Goal: Task Accomplishment & Management: Manage account settings

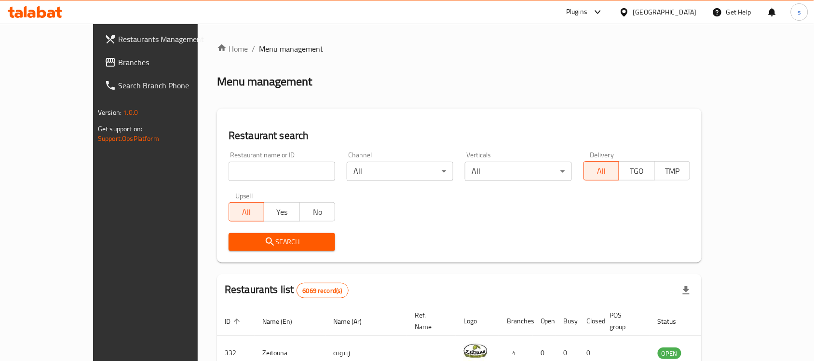
drag, startPoint x: 0, startPoint y: 0, endPoint x: 683, endPoint y: 11, distance: 683.3
click at [683, 11] on div "[GEOGRAPHIC_DATA]" at bounding box center [665, 12] width 64 height 11
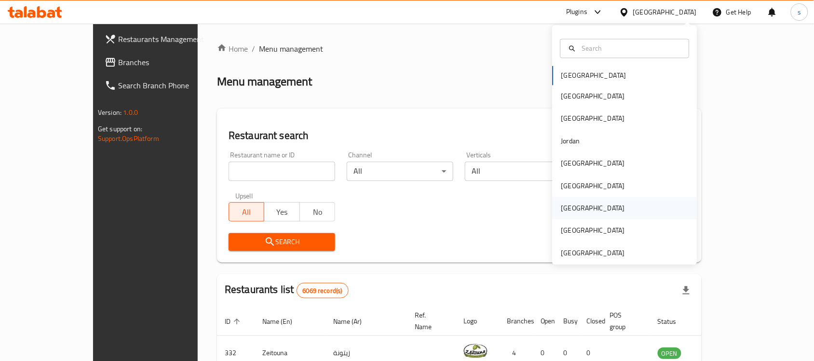
click at [572, 203] on div "[GEOGRAPHIC_DATA]" at bounding box center [593, 208] width 79 height 22
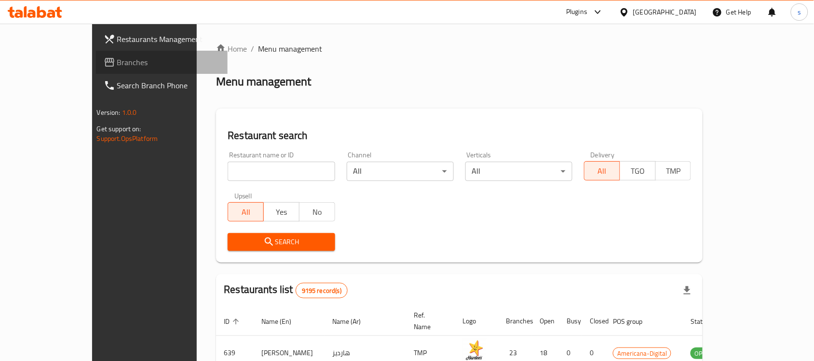
click at [117, 57] on span "Branches" at bounding box center [168, 62] width 103 height 12
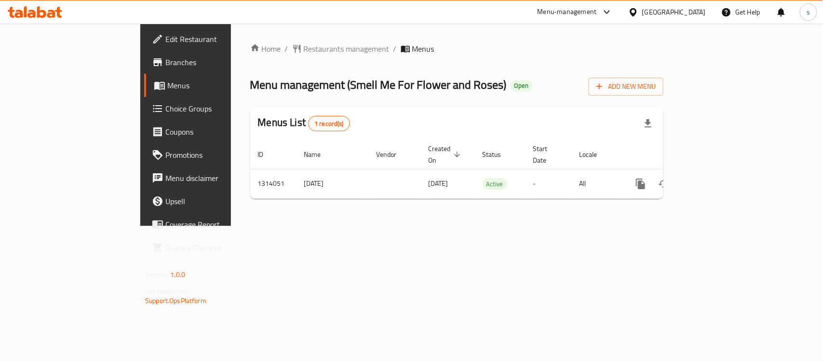
click at [688, 6] on div "[GEOGRAPHIC_DATA]" at bounding box center [667, 11] width 93 height 23
click at [692, 15] on div "[GEOGRAPHIC_DATA]" at bounding box center [674, 12] width 64 height 11
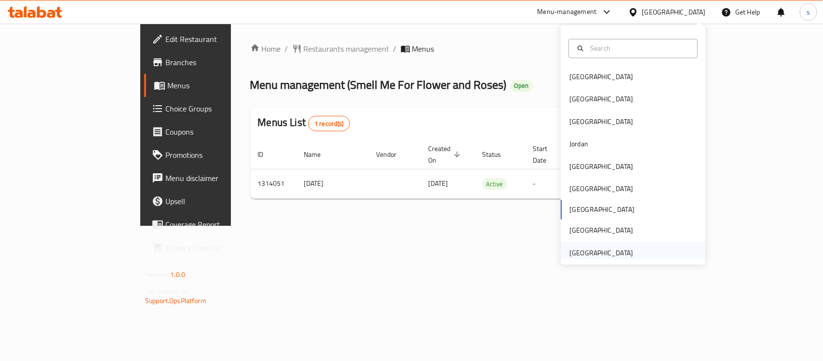
click at [611, 256] on div "[GEOGRAPHIC_DATA]" at bounding box center [601, 252] width 64 height 11
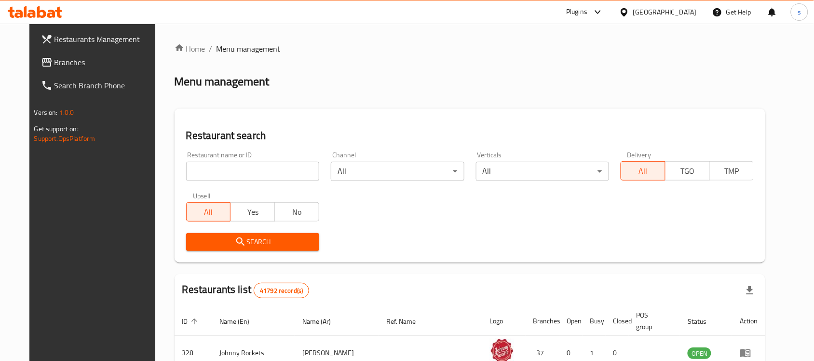
click at [41, 67] on span at bounding box center [48, 62] width 14 height 12
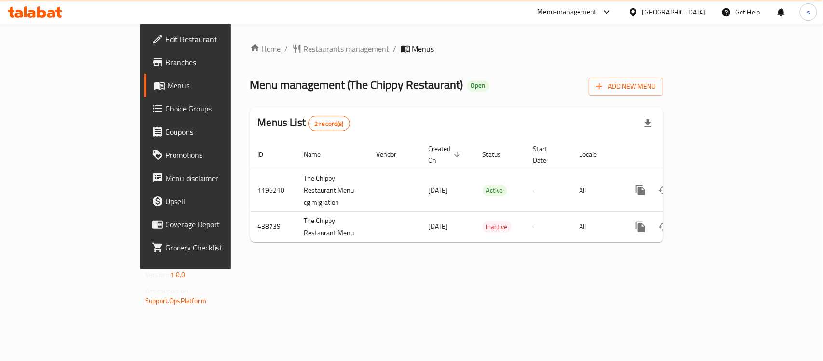
click at [664, 17] on div "[GEOGRAPHIC_DATA]" at bounding box center [674, 12] width 64 height 11
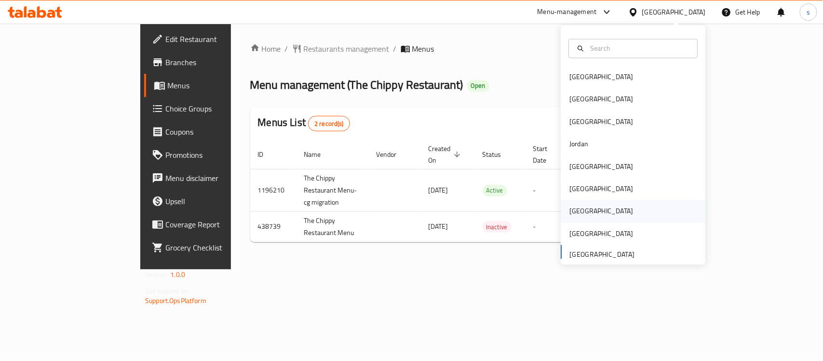
click at [569, 210] on div "[GEOGRAPHIC_DATA]" at bounding box center [601, 211] width 64 height 11
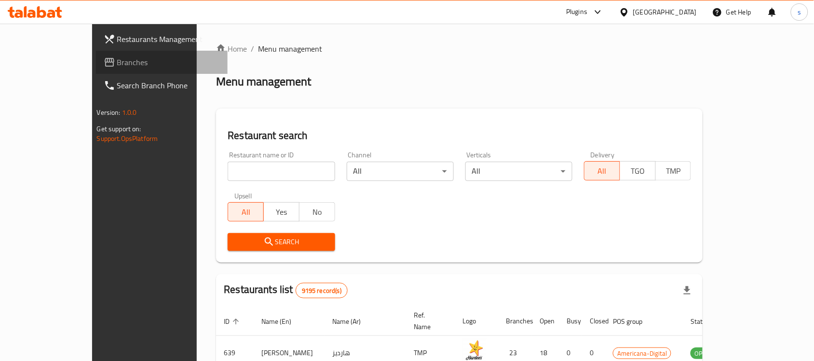
click at [117, 56] on span "Branches" at bounding box center [168, 62] width 103 height 12
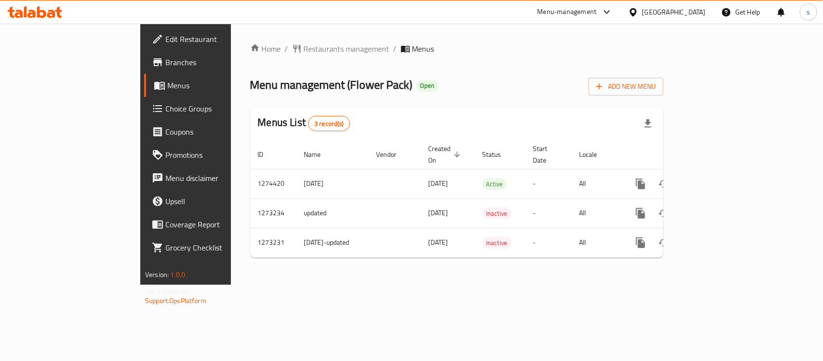
click at [673, 10] on div "[GEOGRAPHIC_DATA]" at bounding box center [667, 11] width 93 height 23
click at [638, 10] on icon at bounding box center [633, 12] width 10 height 10
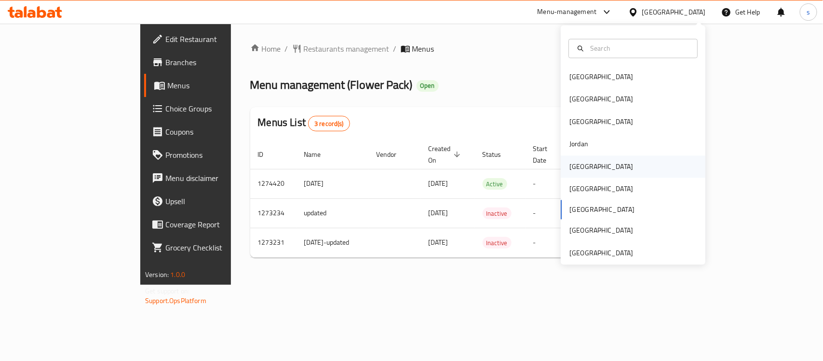
click at [577, 167] on div "[GEOGRAPHIC_DATA]" at bounding box center [601, 166] width 64 height 11
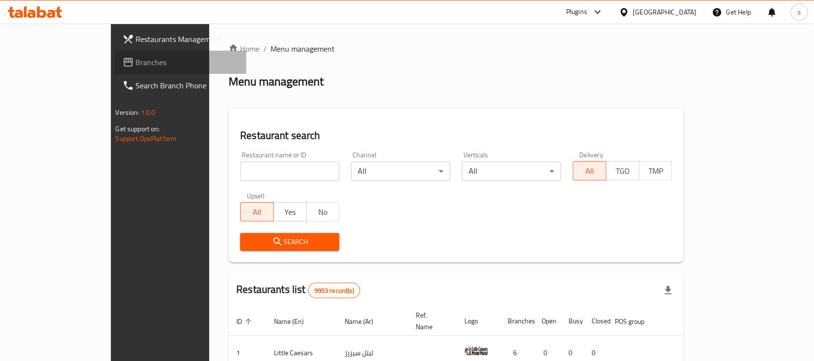
click at [136, 66] on span "Branches" at bounding box center [187, 62] width 103 height 12
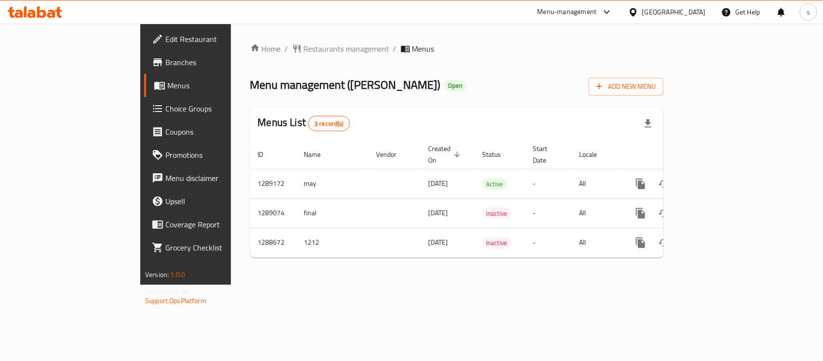
click at [693, 11] on div "[GEOGRAPHIC_DATA]" at bounding box center [674, 12] width 64 height 11
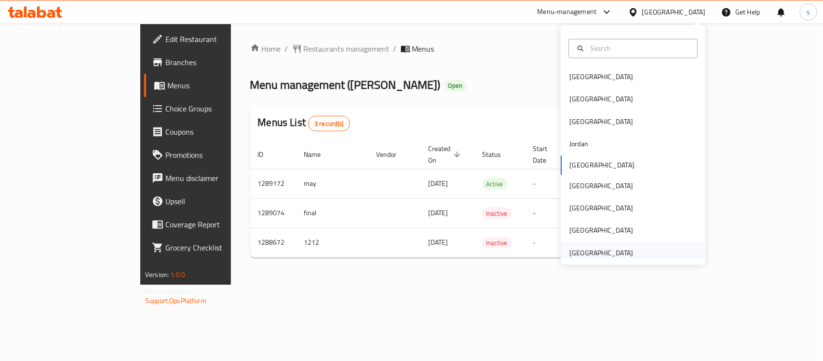
click at [584, 247] on div "[GEOGRAPHIC_DATA]" at bounding box center [601, 252] width 64 height 11
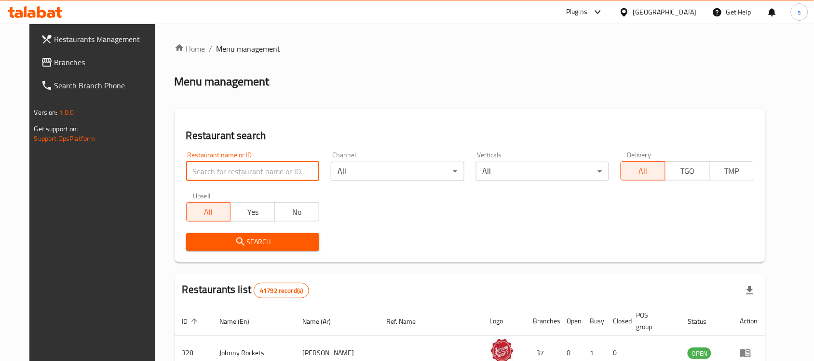
click at [186, 169] on input "search" at bounding box center [252, 171] width 133 height 19
paste input "688914"
type input "688914"
click at [64, 68] on link "Branches" at bounding box center [99, 62] width 132 height 23
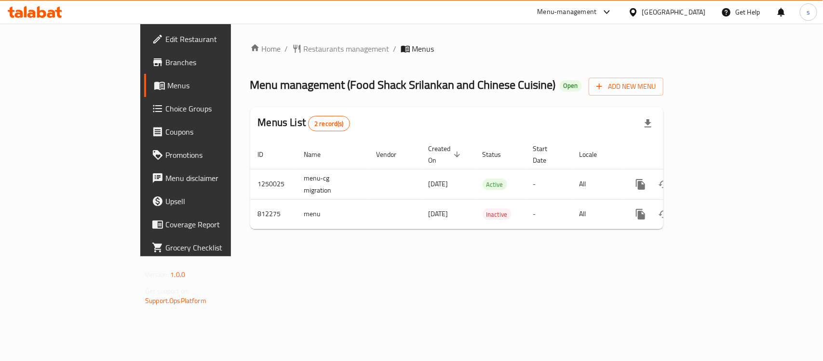
click at [657, 10] on div "[GEOGRAPHIC_DATA]" at bounding box center [674, 12] width 64 height 11
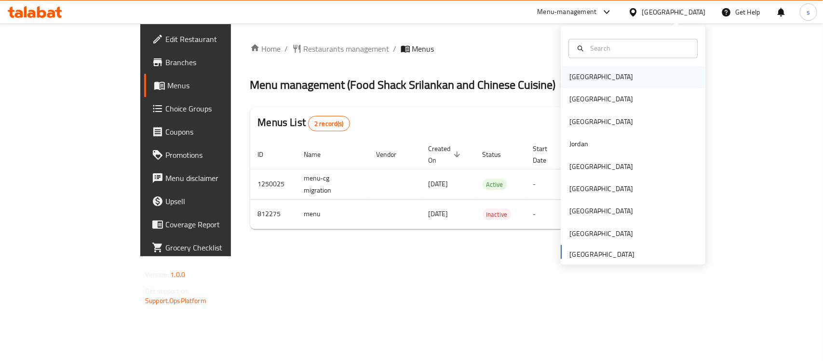
click at [574, 75] on div "[GEOGRAPHIC_DATA]" at bounding box center [601, 77] width 64 height 11
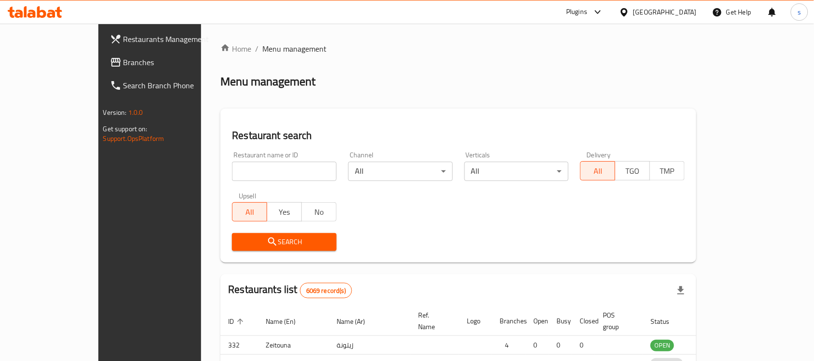
click at [34, 58] on div at bounding box center [407, 180] width 814 height 361
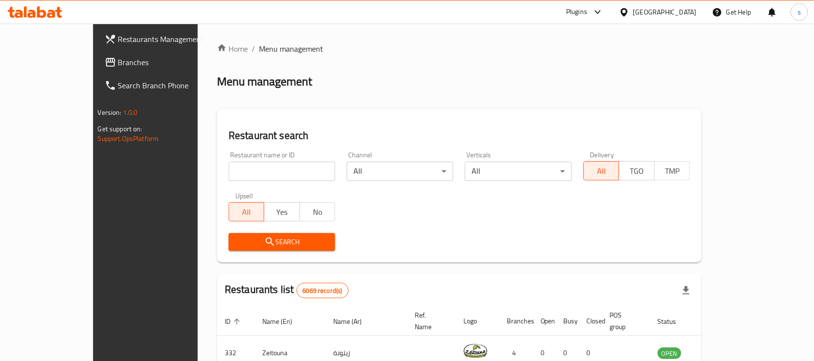
click at [118, 58] on span "Branches" at bounding box center [169, 62] width 103 height 12
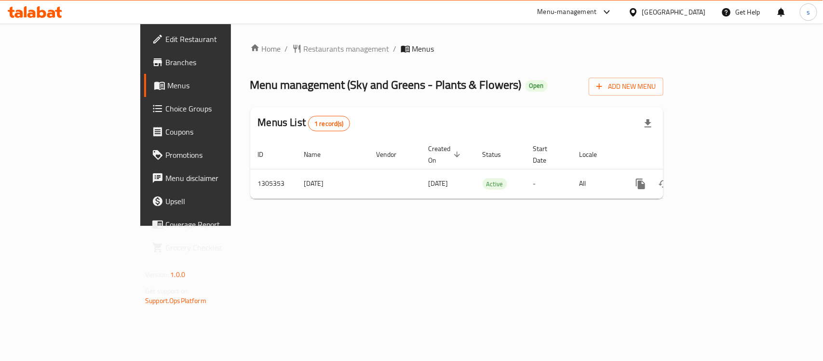
click at [695, 14] on div "[GEOGRAPHIC_DATA]" at bounding box center [674, 12] width 64 height 11
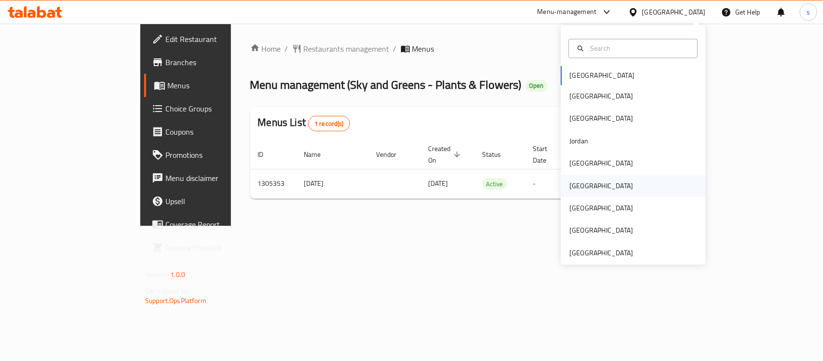
click at [570, 180] on div "Oman" at bounding box center [601, 185] width 64 height 11
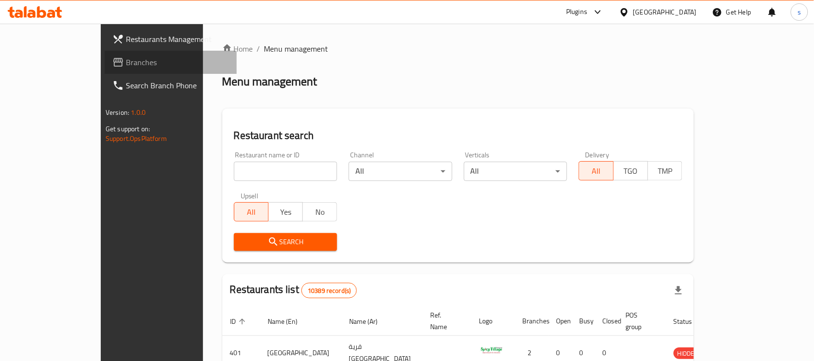
click at [126, 66] on span "Branches" at bounding box center [177, 62] width 103 height 12
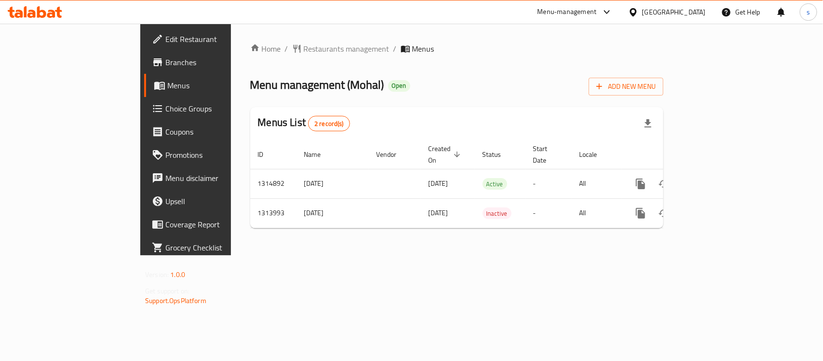
click at [688, 11] on div "Oman" at bounding box center [674, 12] width 64 height 11
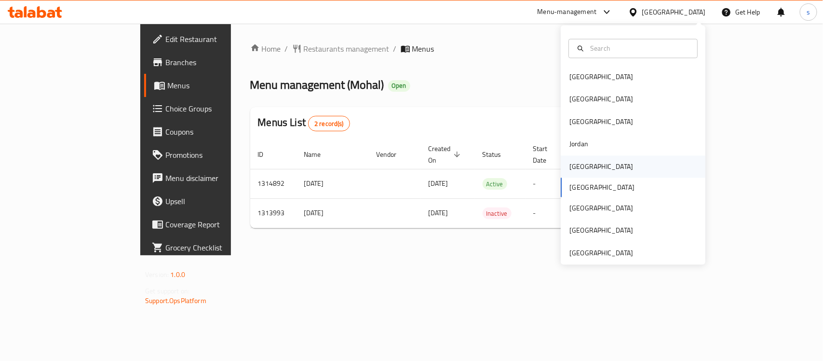
click at [582, 163] on div "[GEOGRAPHIC_DATA]" at bounding box center [601, 166] width 79 height 22
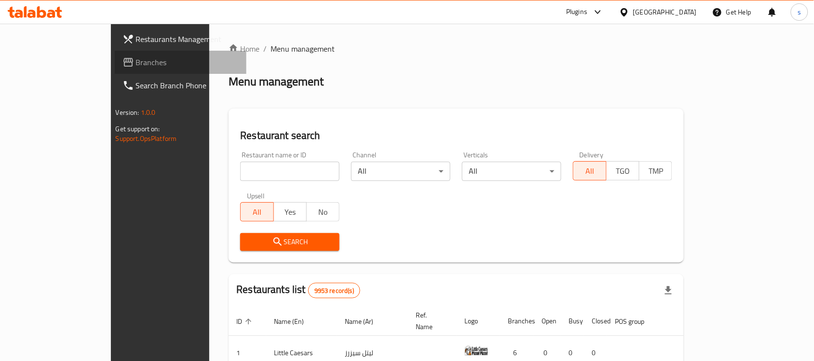
click at [136, 66] on span "Branches" at bounding box center [187, 62] width 103 height 12
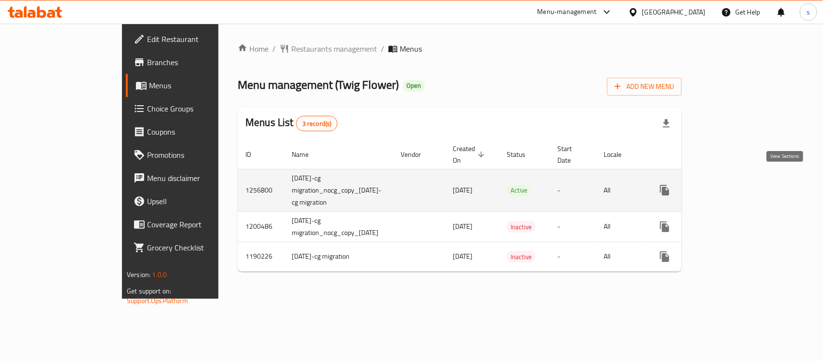
click at [740, 184] on icon "enhanced table" at bounding box center [735, 190] width 12 height 12
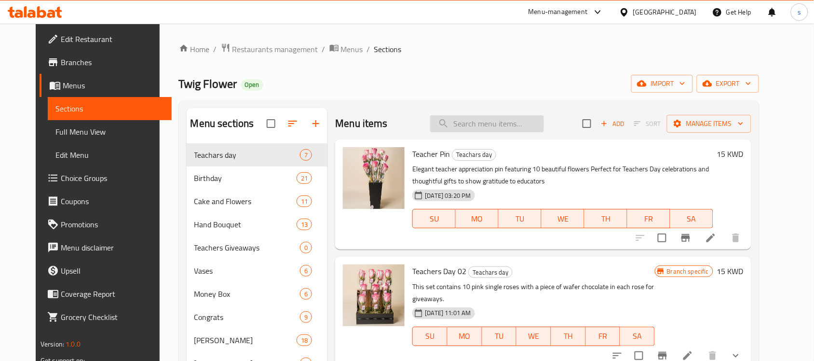
click at [482, 122] on input "search" at bounding box center [487, 123] width 114 height 17
paste input "Teachers Day 02"
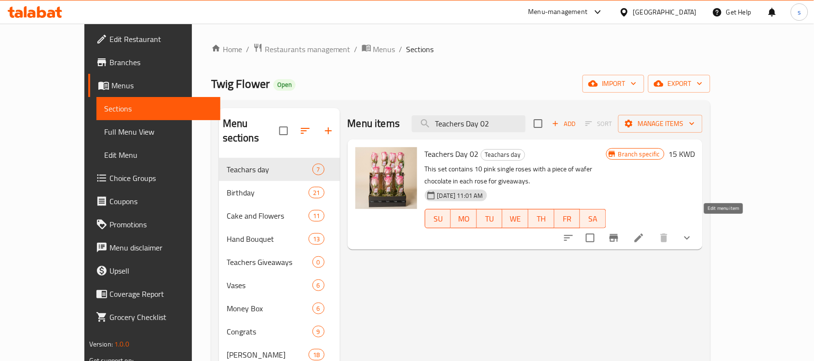
type input "Teachers Day 02"
click at [643, 233] on icon at bounding box center [639, 237] width 9 height 9
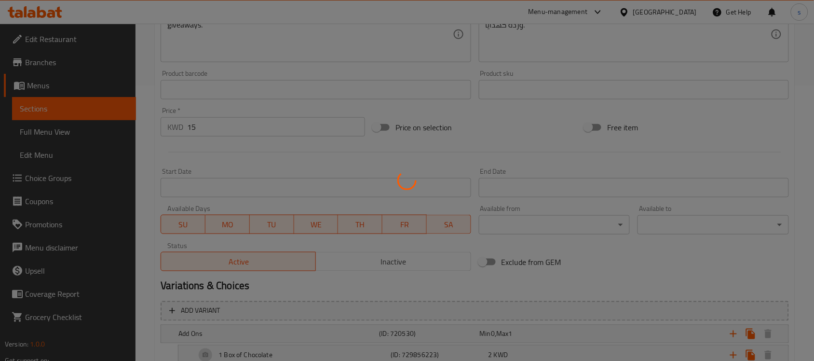
scroll to position [350, 0]
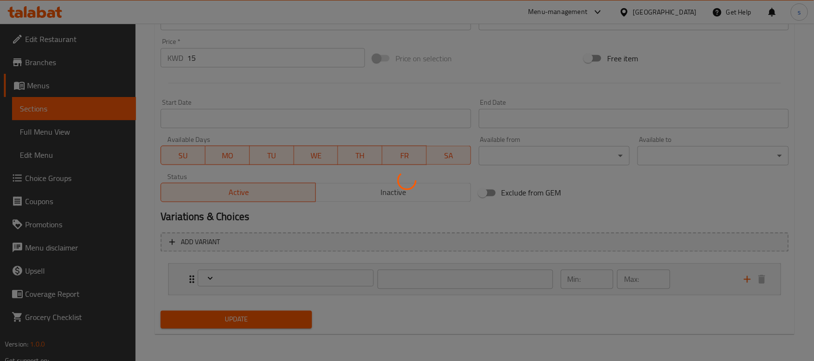
type input "إضافات"
type input "0"
type input "1"
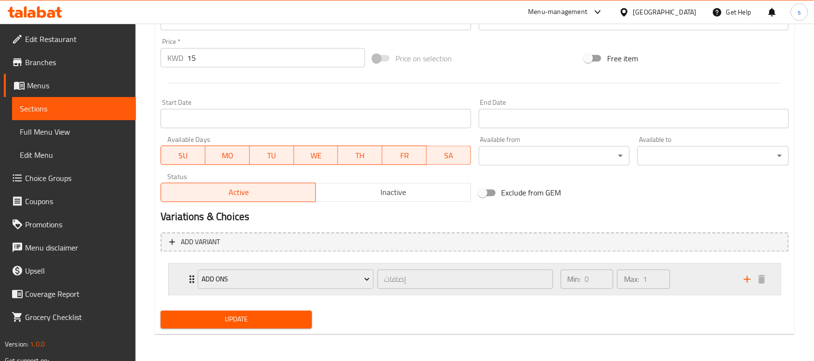
click at [197, 281] on div "Add Ons" at bounding box center [285, 279] width 179 height 23
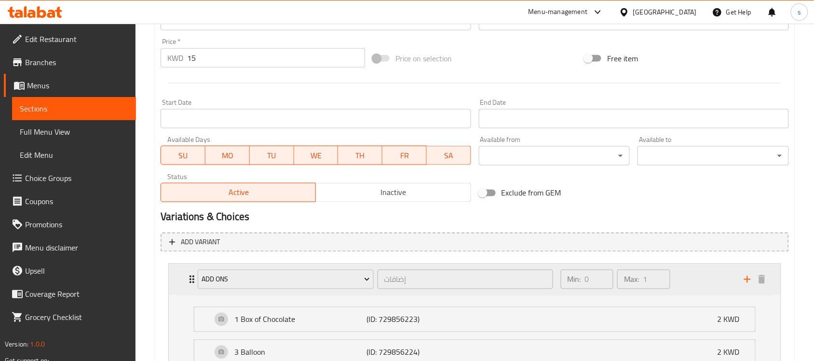
type input "إضافات"
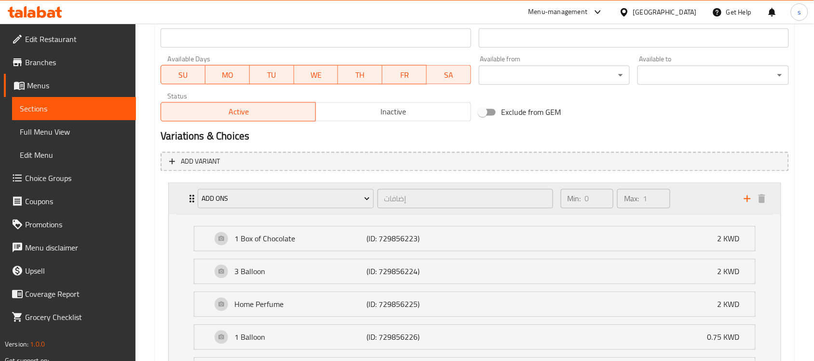
scroll to position [531, 0]
